Goal: Find specific page/section: Find specific page/section

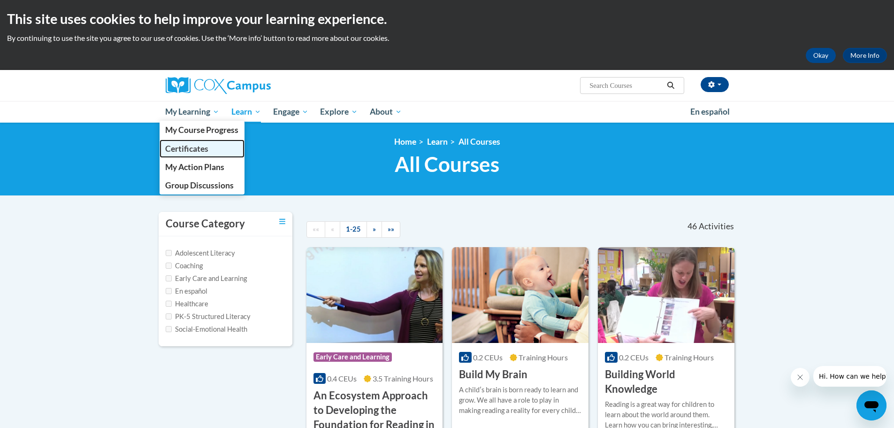
click at [198, 150] on span "Certificates" at bounding box center [186, 149] width 43 height 10
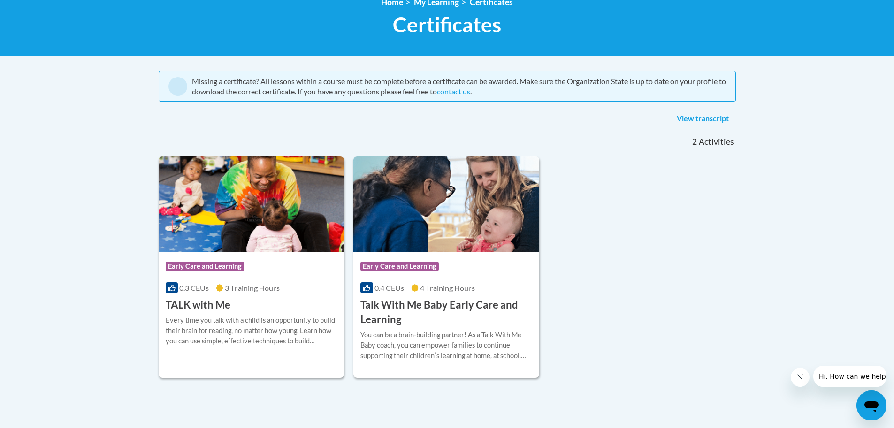
scroll to position [141, 0]
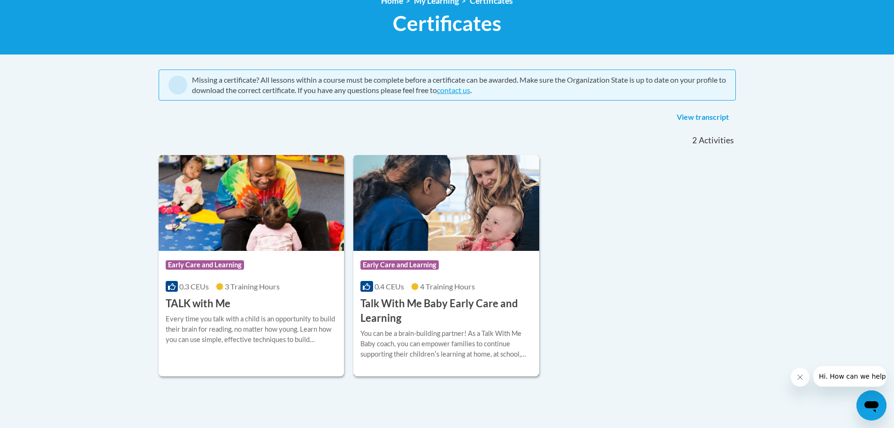
click at [450, 303] on h3 "Talk With Me Baby Early Care and Learning" at bounding box center [447, 310] width 172 height 29
click at [694, 115] on link "View transcript" at bounding box center [703, 117] width 66 height 15
